Goal: Task Accomplishment & Management: Complete application form

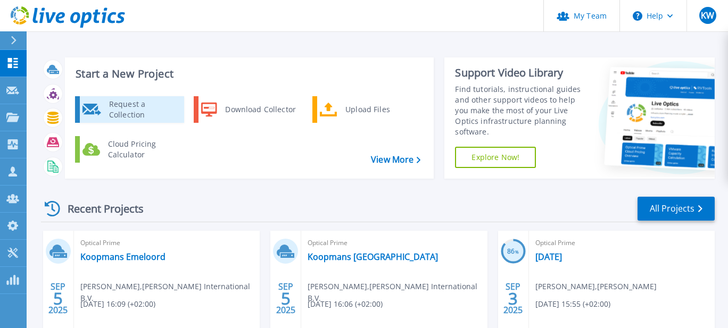
click at [124, 108] on div "Request a Collection" at bounding box center [143, 109] width 78 height 21
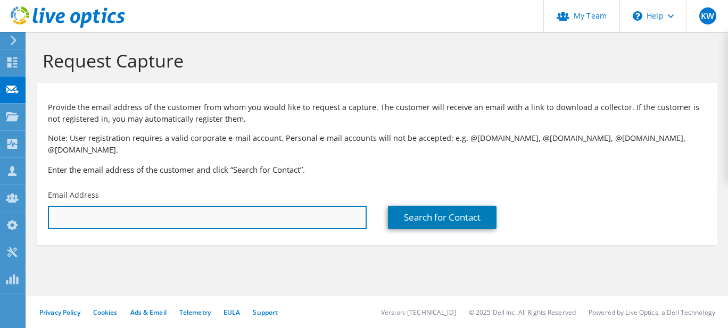
click at [106, 206] on input "text" at bounding box center [207, 217] width 319 height 23
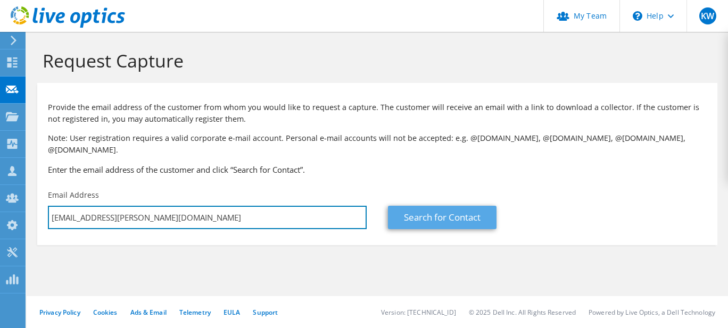
type input "[EMAIL_ADDRESS][PERSON_NAME][DOMAIN_NAME]"
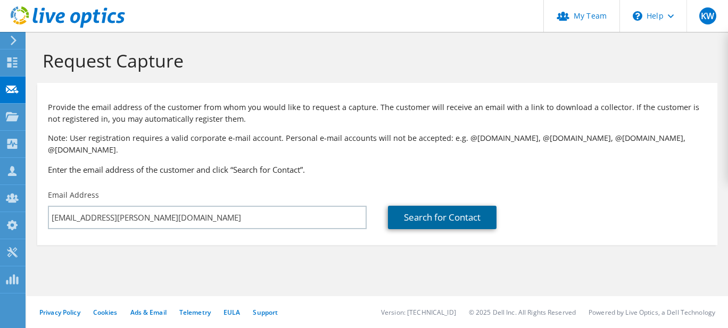
click at [421, 206] on link "Search for Contact" at bounding box center [442, 217] width 109 height 23
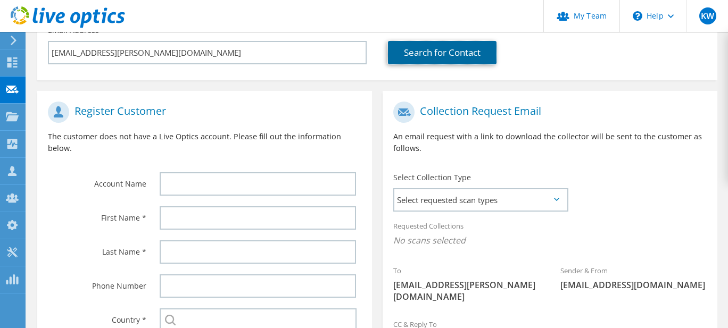
scroll to position [236, 0]
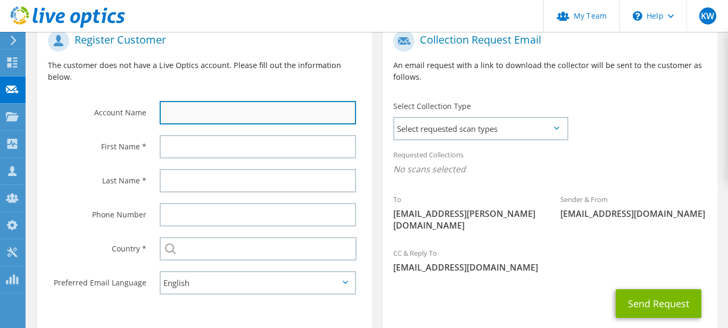
click at [188, 101] on input "text" at bounding box center [258, 112] width 196 height 23
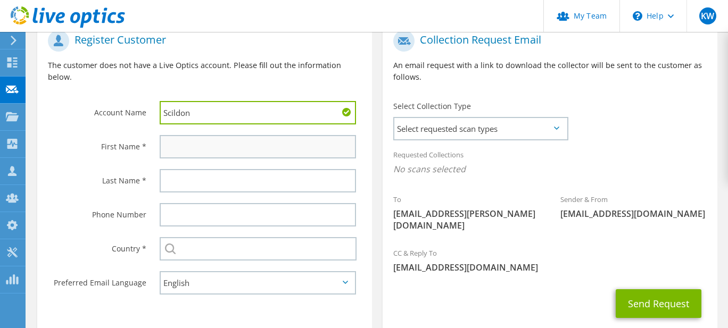
type input "Scildon"
click at [183, 135] on input "text" at bounding box center [258, 146] width 196 height 23
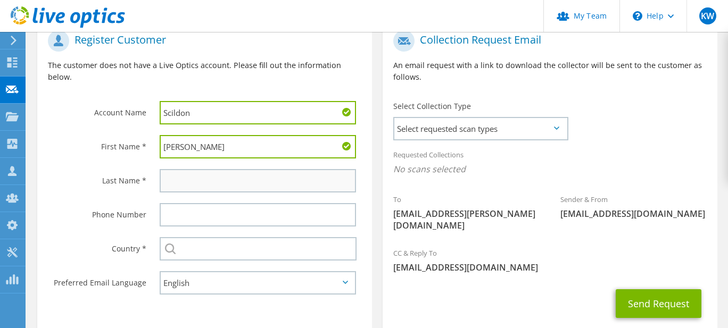
type input "Jan-Willem"
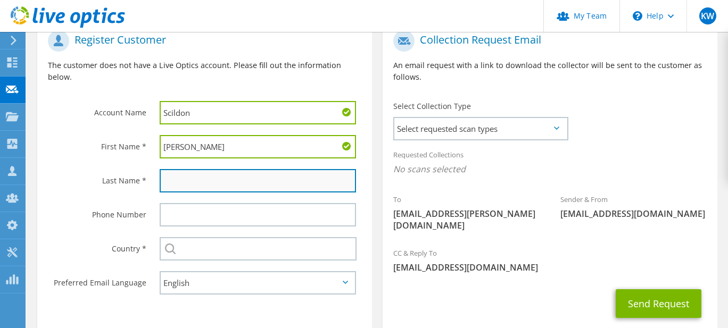
click at [189, 169] on input "text" at bounding box center [258, 180] width 196 height 23
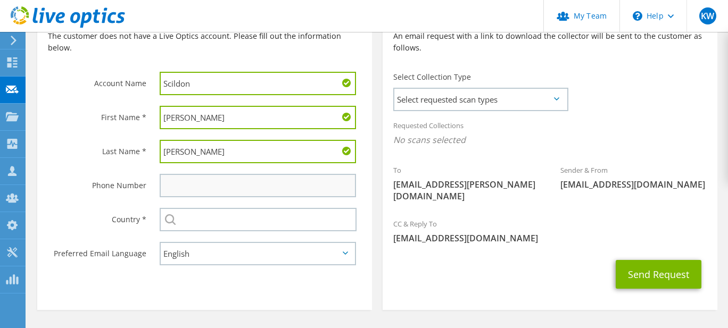
scroll to position [278, 0]
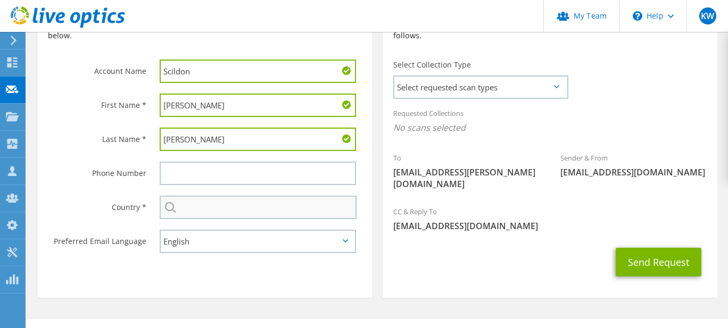
type input "Bakker"
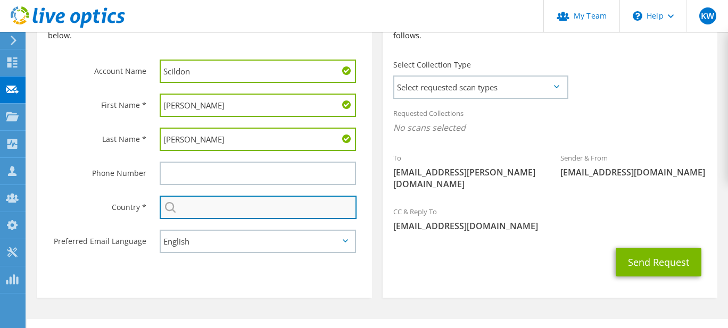
click at [186, 196] on input "text" at bounding box center [258, 207] width 197 height 23
click at [186, 198] on input "text" at bounding box center [258, 207] width 197 height 23
type input "neder"
click at [615, 248] on button "Send Request" at bounding box center [658, 262] width 86 height 29
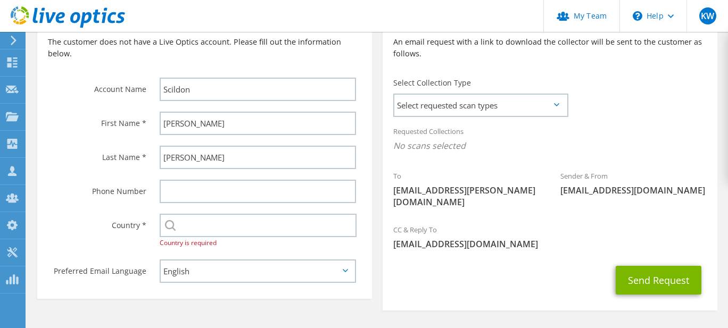
scroll to position [278, 0]
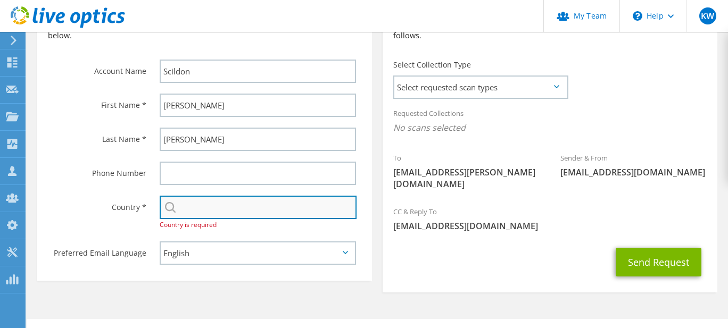
click at [197, 196] on input "text" at bounding box center [258, 207] width 197 height 23
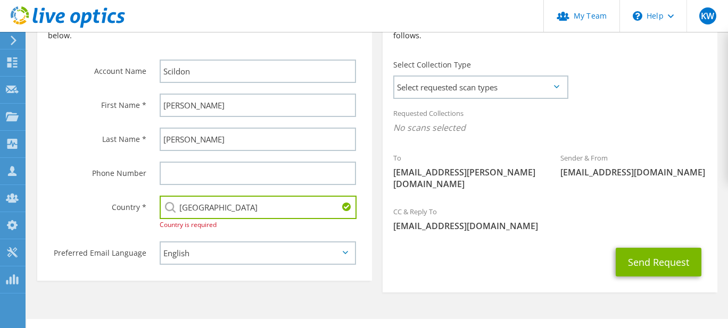
scroll to position [219, 0]
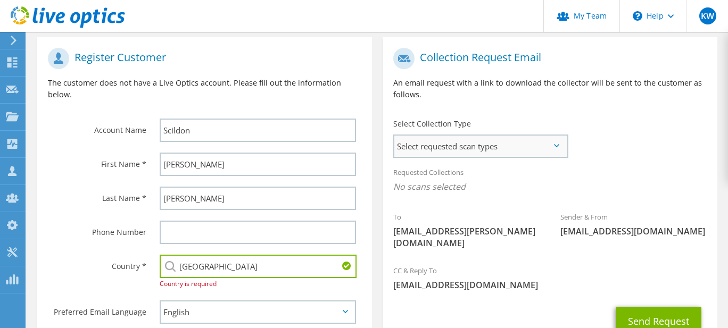
type input "[GEOGRAPHIC_DATA]"
click at [427, 137] on span "Select requested scan types" at bounding box center [480, 146] width 172 height 21
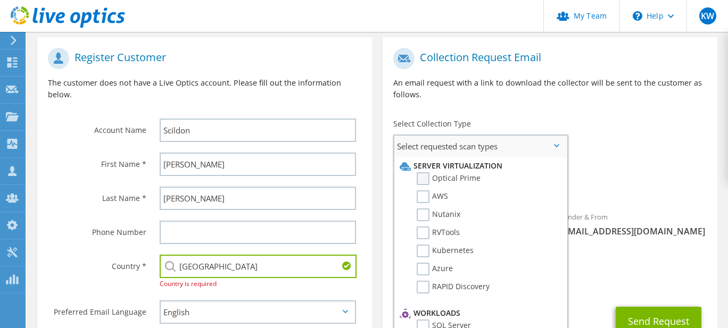
click at [421, 172] on label "Optical Prime" at bounding box center [448, 178] width 64 height 13
click at [0, 0] on input "Optical Prime" at bounding box center [0, 0] width 0 height 0
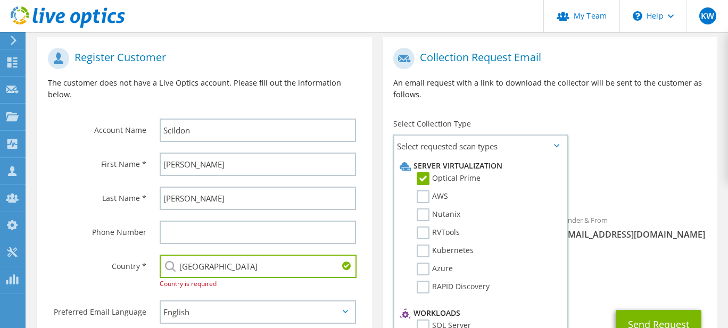
click at [585, 278] on div "CC & Reply To Kees.Waldschmit@yielder.com" at bounding box center [549, 284] width 335 height 42
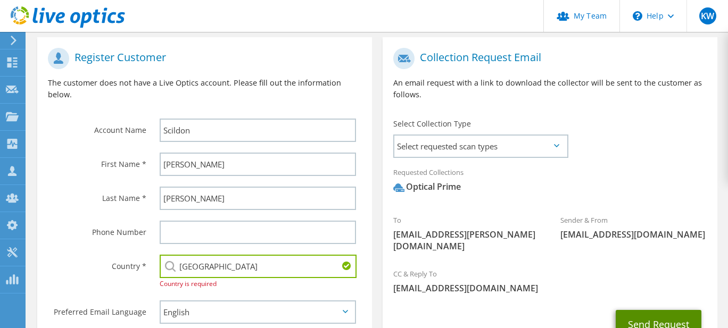
click at [659, 310] on button "Send Request" at bounding box center [658, 324] width 86 height 29
